Goal: Information Seeking & Learning: Find specific fact

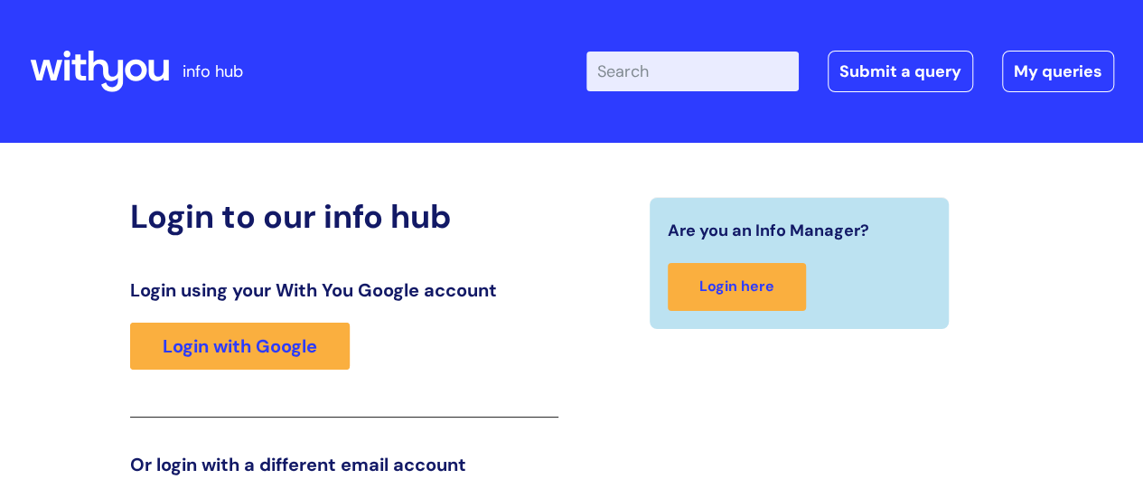
click at [645, 72] on input "Enter your search term here..." at bounding box center [692, 72] width 212 height 40
type input "micro elimination"
click button "Search" at bounding box center [0, 0] width 0 height 0
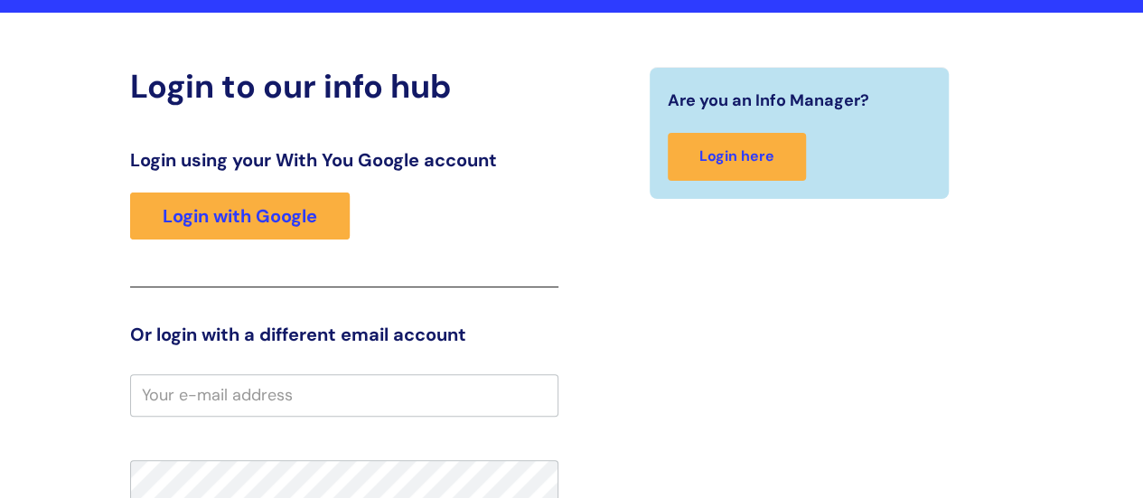
scroll to position [141, 0]
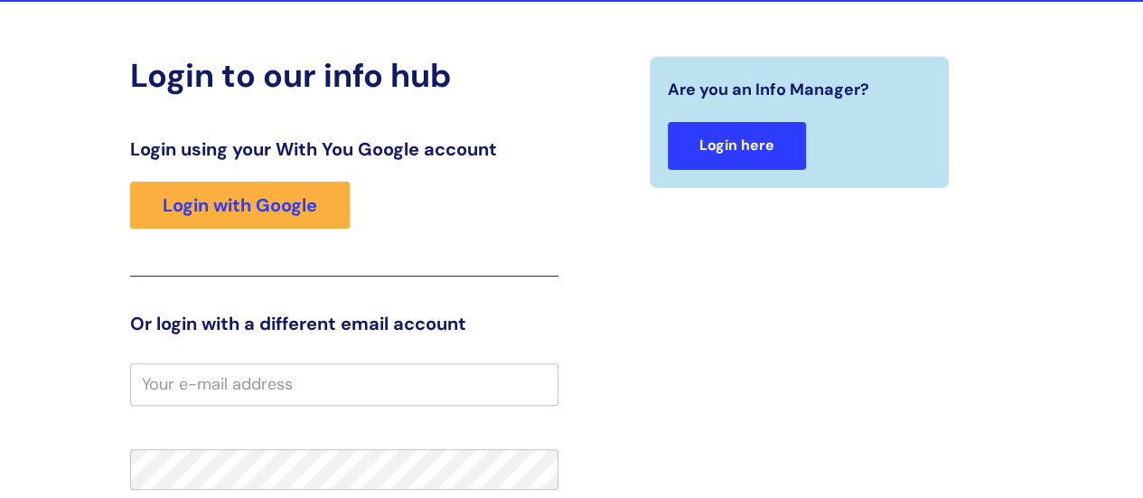
click at [724, 142] on link "Login here" at bounding box center [737, 146] width 138 height 48
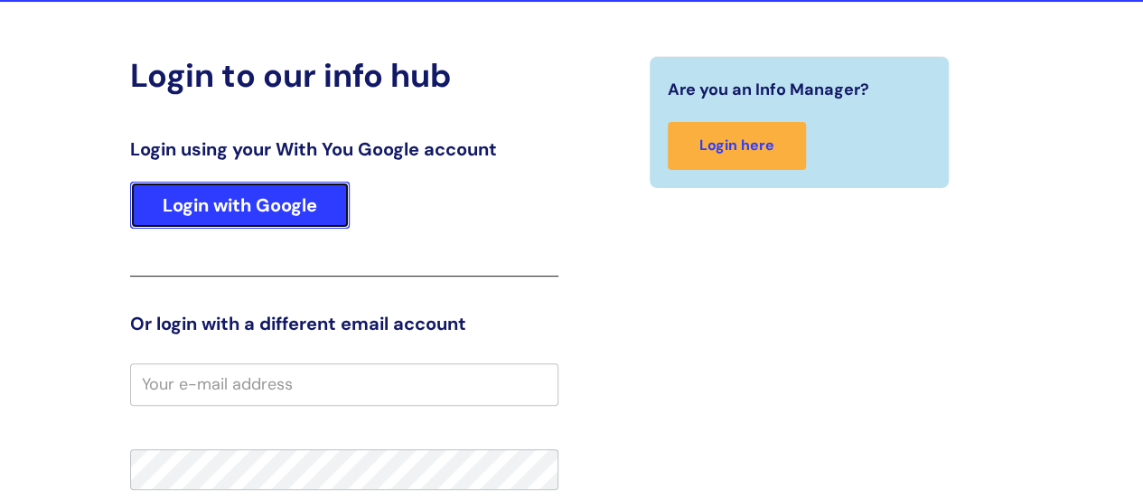
click at [240, 208] on link "Login with Google" at bounding box center [240, 205] width 220 height 47
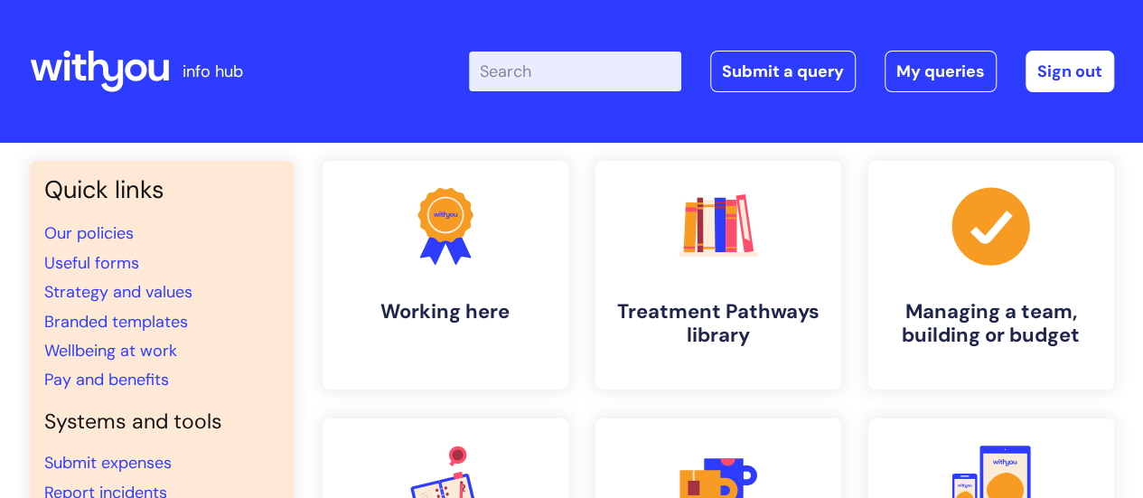
click at [573, 80] on input "Enter your search term here..." at bounding box center [575, 72] width 212 height 40
click at [604, 77] on input "Enter your search term here..." at bounding box center [575, 72] width 212 height 40
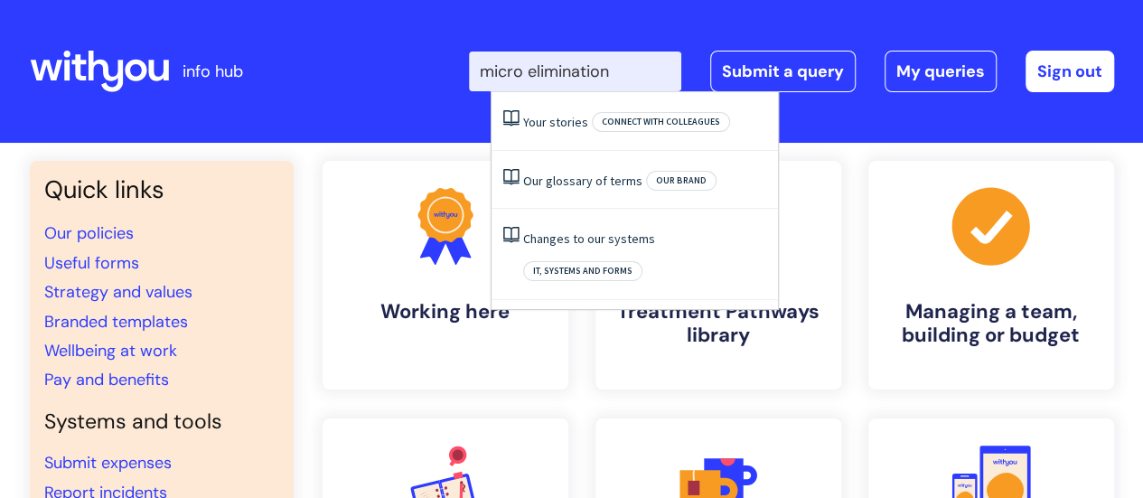
type input "micro elimination"
click button "Search" at bounding box center [0, 0] width 0 height 0
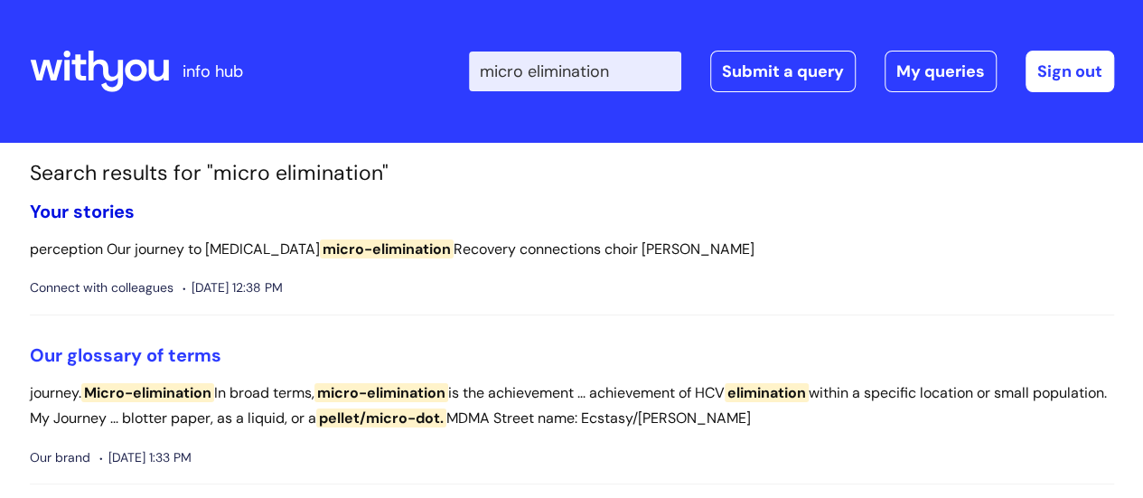
click at [109, 208] on link "Your stories" at bounding box center [82, 211] width 105 height 23
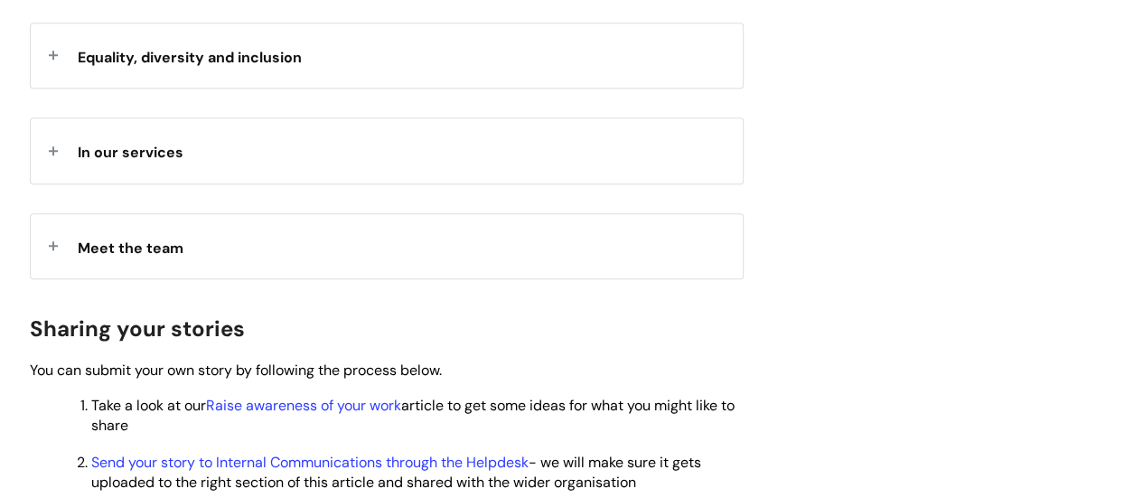
scroll to position [619, 0]
click at [151, 136] on strong "In our services" at bounding box center [131, 149] width 106 height 27
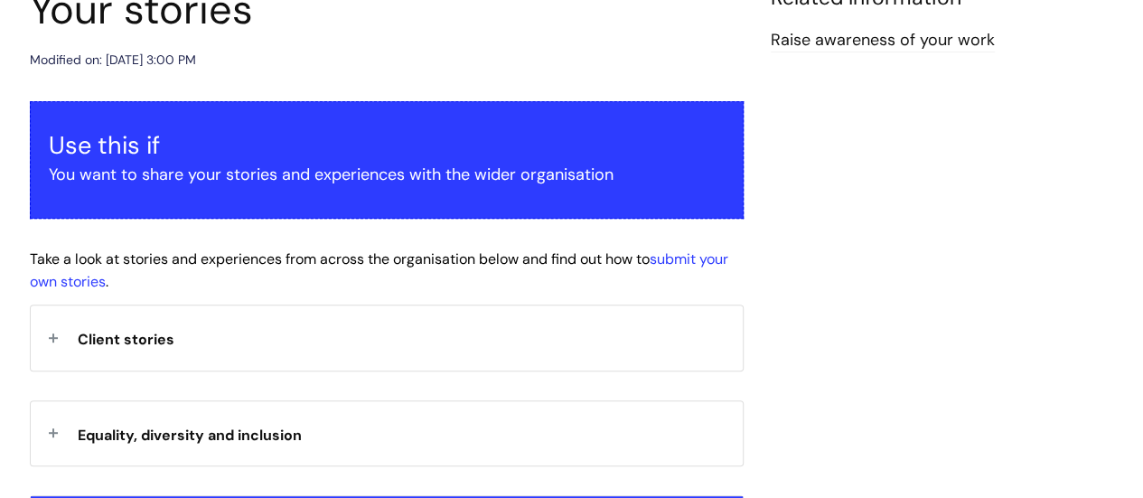
scroll to position [239, 0]
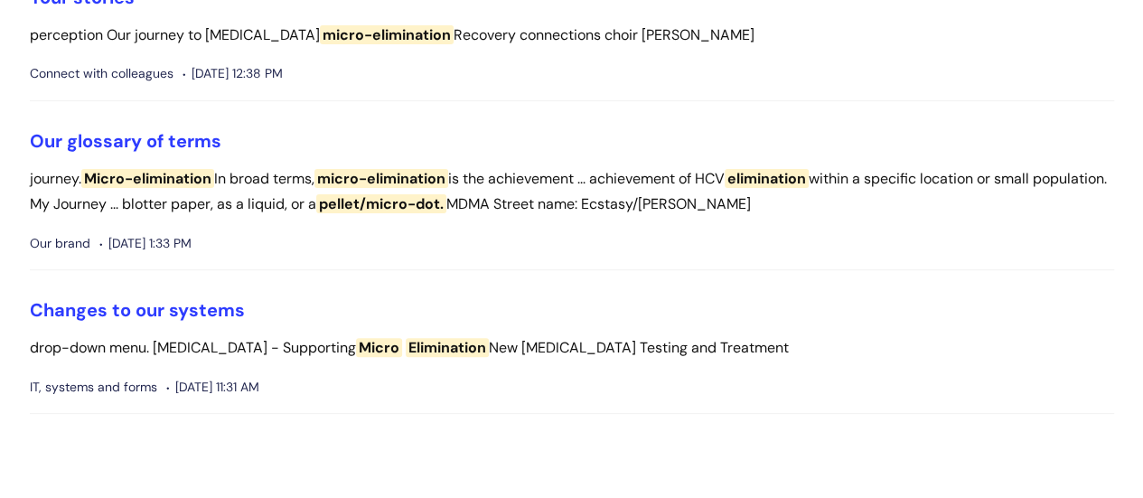
scroll to position [213, 0]
click at [166, 136] on link "Our glossary of terms" at bounding box center [126, 141] width 192 height 23
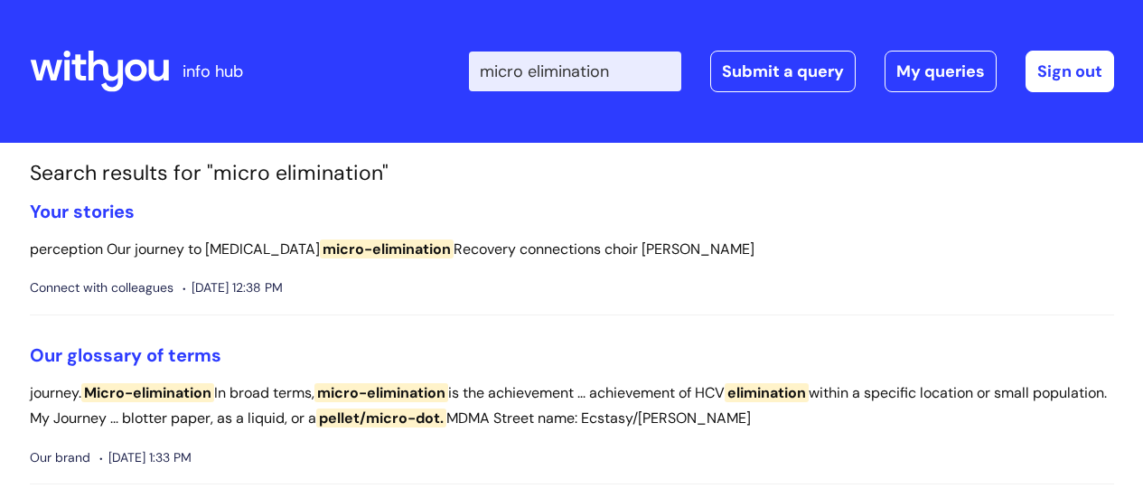
scroll to position [213, 0]
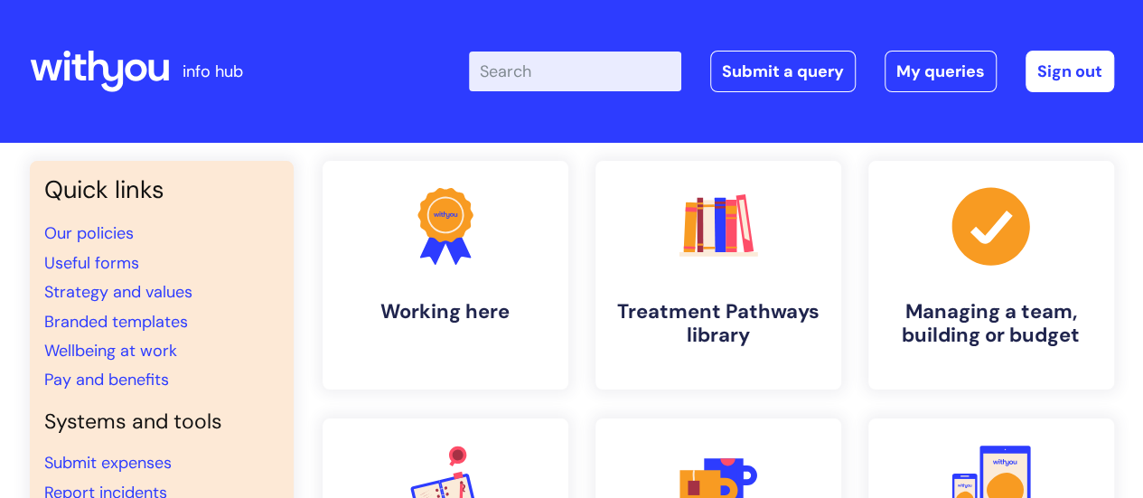
click at [582, 75] on input "Enter your search term here..." at bounding box center [575, 72] width 212 height 40
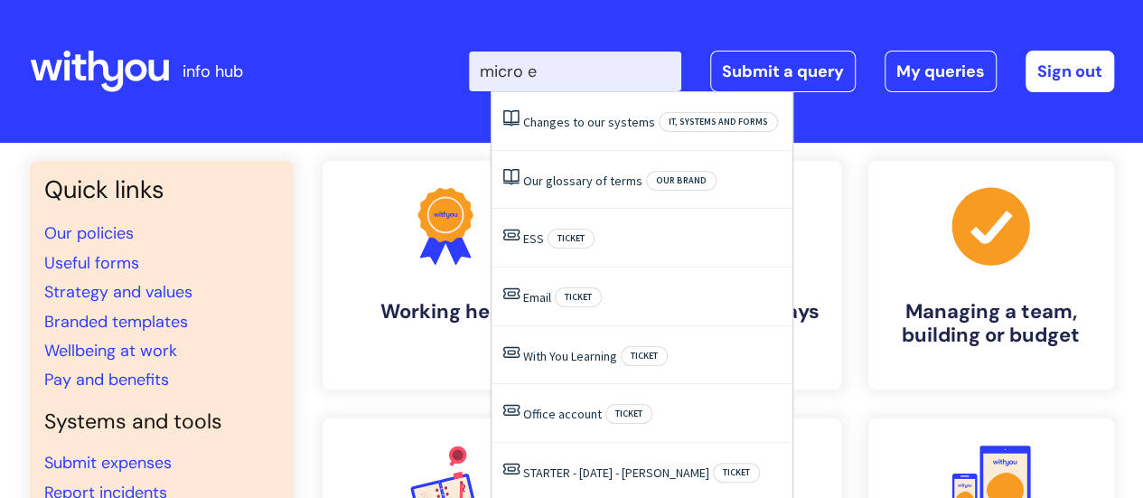
type input "micro e"
